Goal: Information Seeking & Learning: Learn about a topic

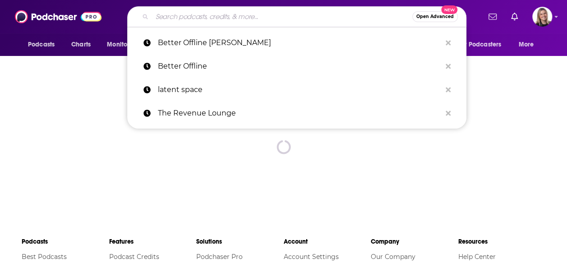
click at [271, 18] on input "Search podcasts, credits, & more..." at bounding box center [282, 16] width 260 height 14
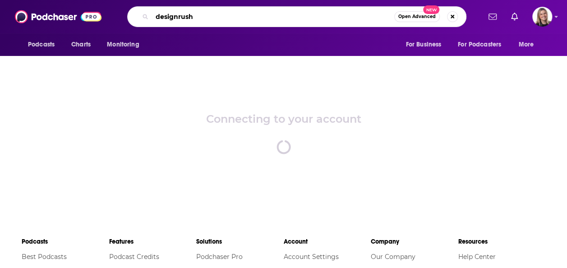
type input "designrush"
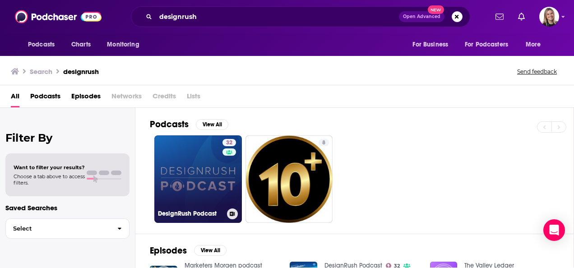
click at [195, 155] on link "32 DesignRush Podcast" at bounding box center [198, 179] width 88 height 88
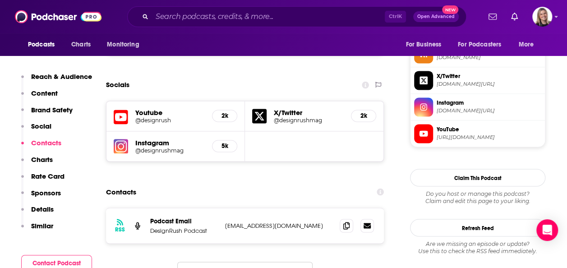
scroll to position [677, 0]
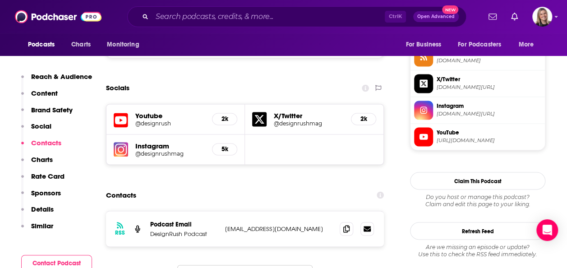
click at [156, 153] on h5 "@designrushmag" at bounding box center [169, 153] width 69 height 7
click at [118, 118] on icon at bounding box center [121, 120] width 14 height 17
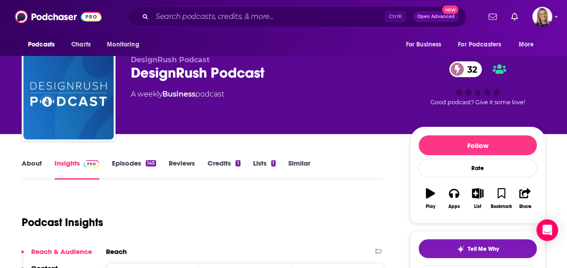
scroll to position [0, 0]
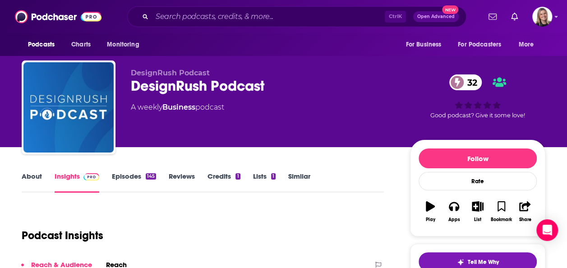
click at [183, 181] on link "Reviews" at bounding box center [182, 182] width 26 height 21
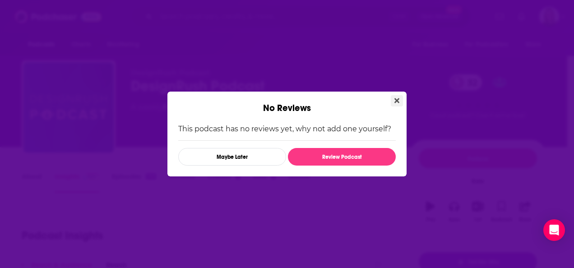
click at [394, 101] on button "Close" at bounding box center [397, 100] width 12 height 11
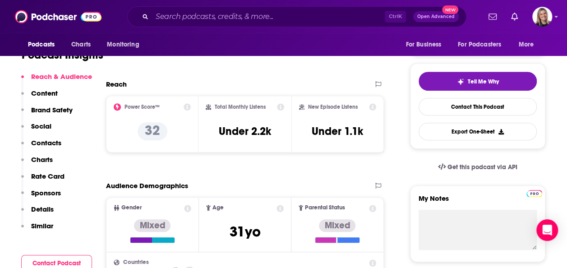
scroll to position [90, 0]
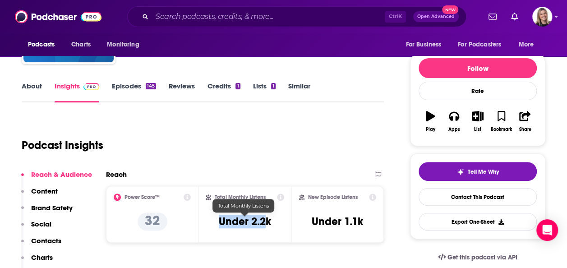
drag, startPoint x: 268, startPoint y: 221, endPoint x: 218, endPoint y: 223, distance: 49.7
click at [219, 223] on h3 "Under 2.2k" at bounding box center [245, 222] width 52 height 14
drag, startPoint x: 218, startPoint y: 223, endPoint x: 263, endPoint y: 222, distance: 44.7
click at [263, 222] on h3 "Under 2.2k" at bounding box center [245, 222] width 52 height 14
click at [272, 223] on div "Total Monthly Listens Under 2.2k" at bounding box center [245, 215] width 78 height 42
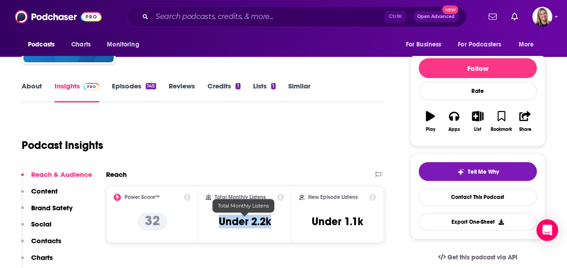
drag, startPoint x: 274, startPoint y: 223, endPoint x: 210, endPoint y: 221, distance: 64.1
click at [210, 221] on div "Total Monthly Listens Under 2.2k" at bounding box center [245, 215] width 78 height 42
copy h3 "Under 2.2k"
click at [264, 126] on div "Podcast Insights" at bounding box center [199, 140] width 355 height 46
